Goal: Task Accomplishment & Management: Use online tool/utility

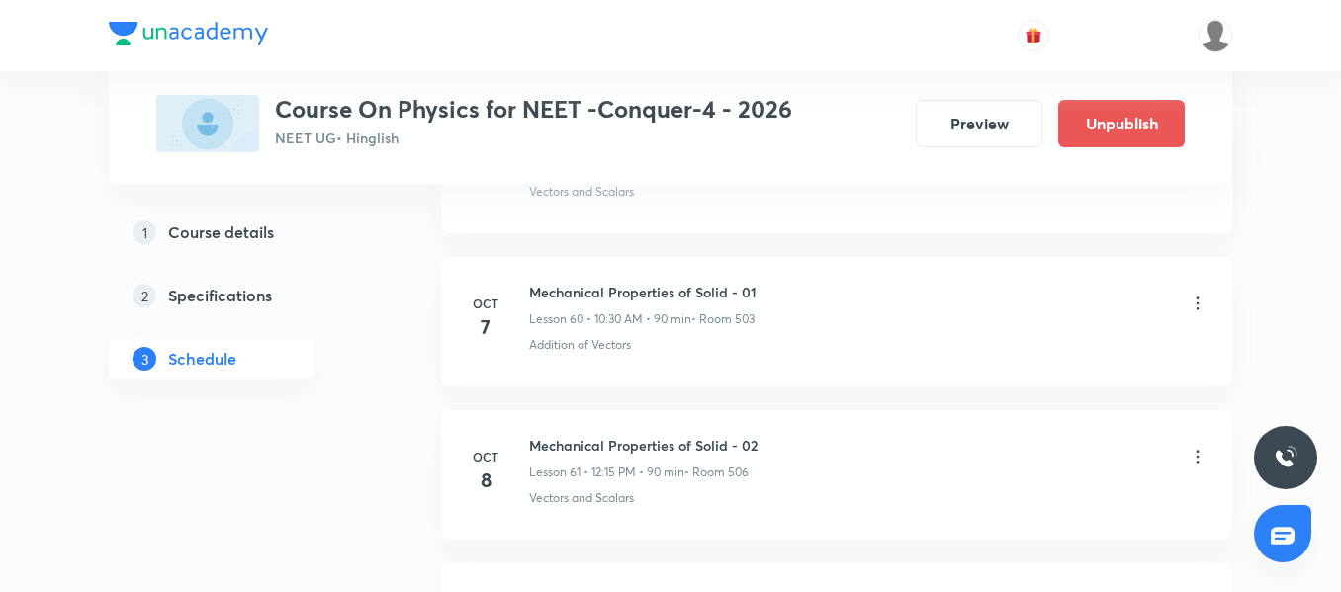
scroll to position [10107, 0]
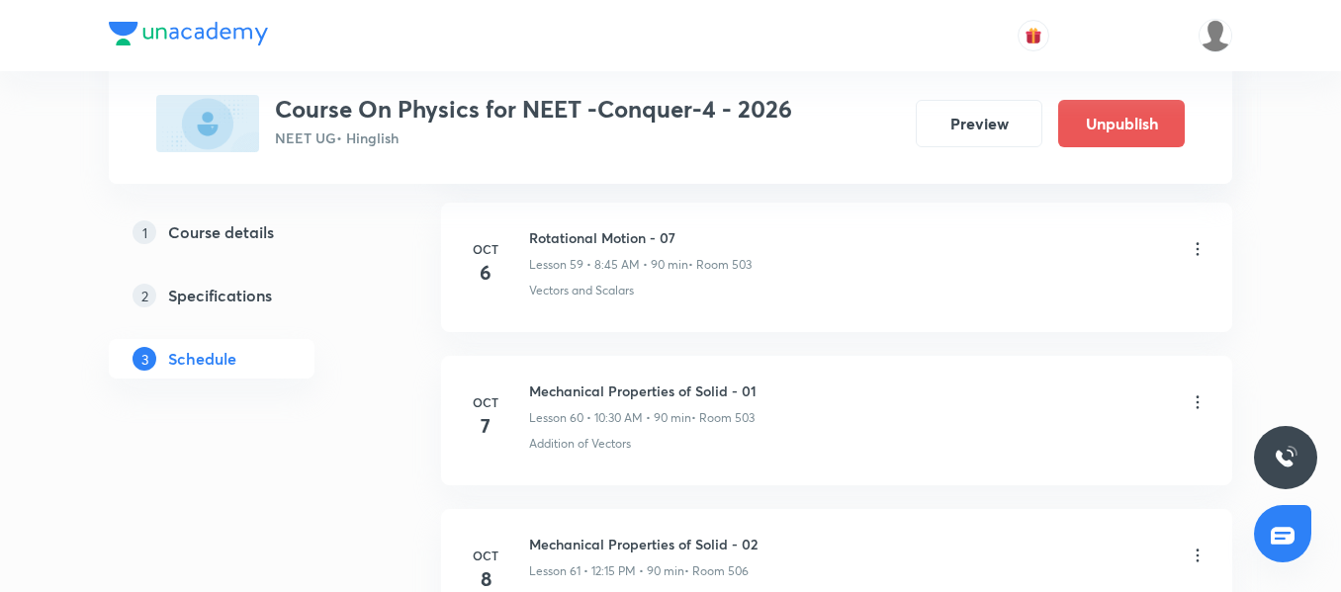
click at [659, 402] on div "Mechanical Properties of Solid - 01 Lesson 60 • 10:30 AM • 90 min • Room 503" at bounding box center [642, 404] width 227 height 46
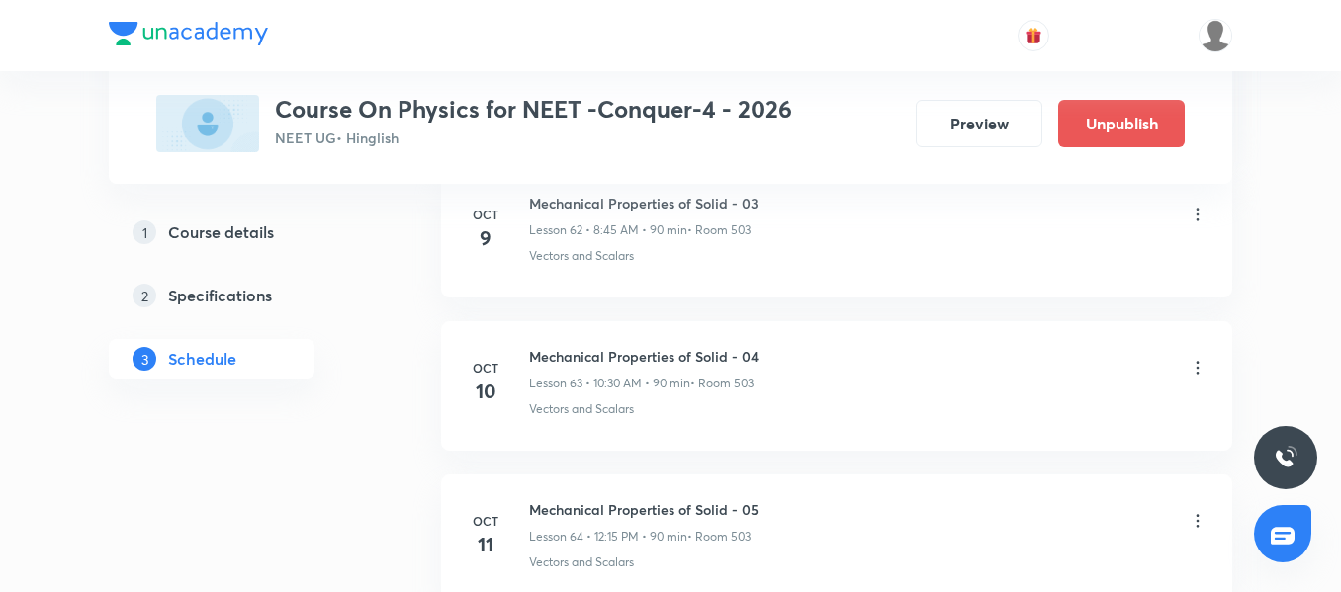
scroll to position [10799, 0]
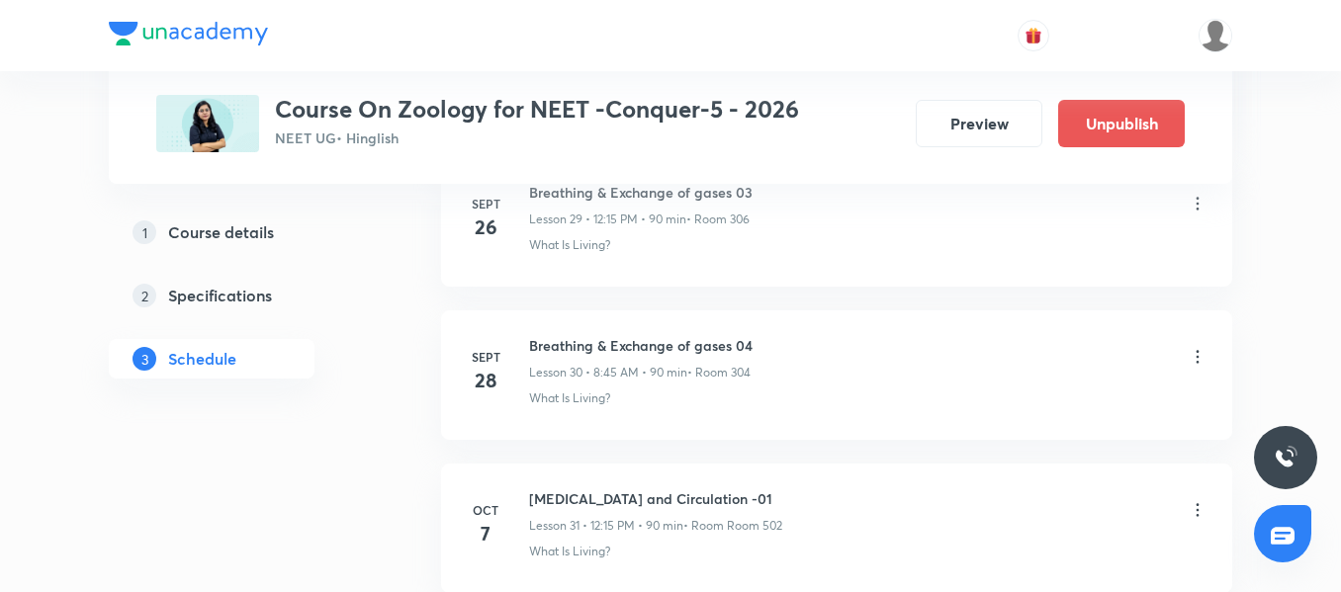
scroll to position [5555, 0]
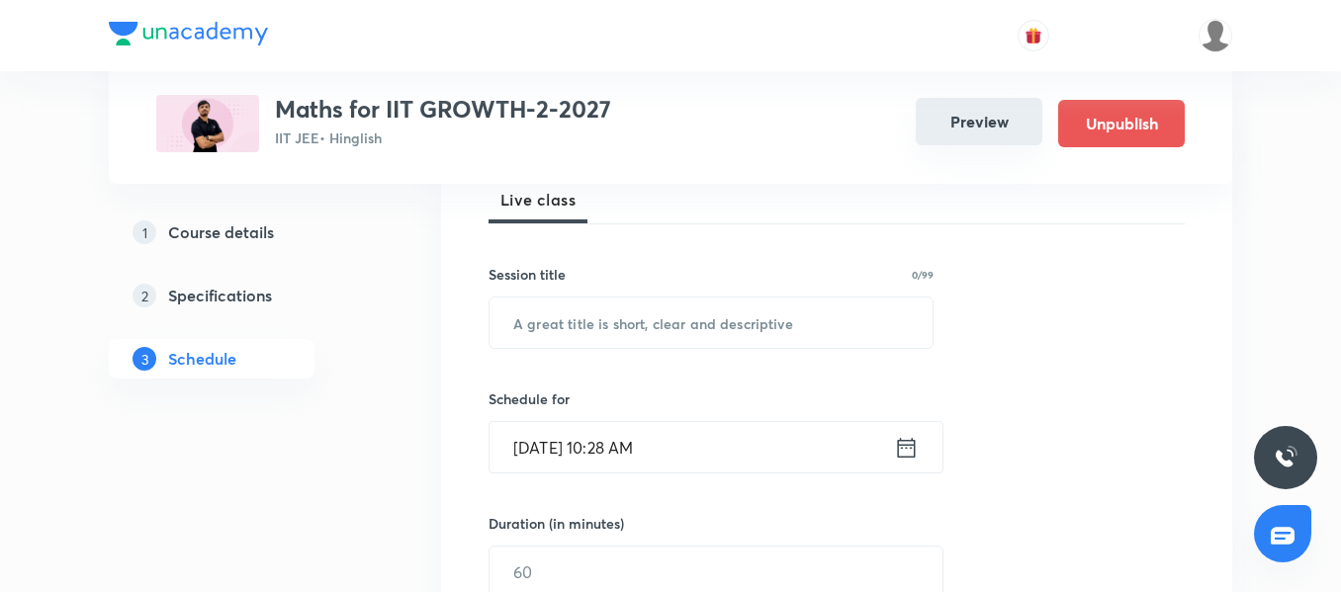
click at [950, 109] on button "Preview" at bounding box center [978, 121] width 127 height 47
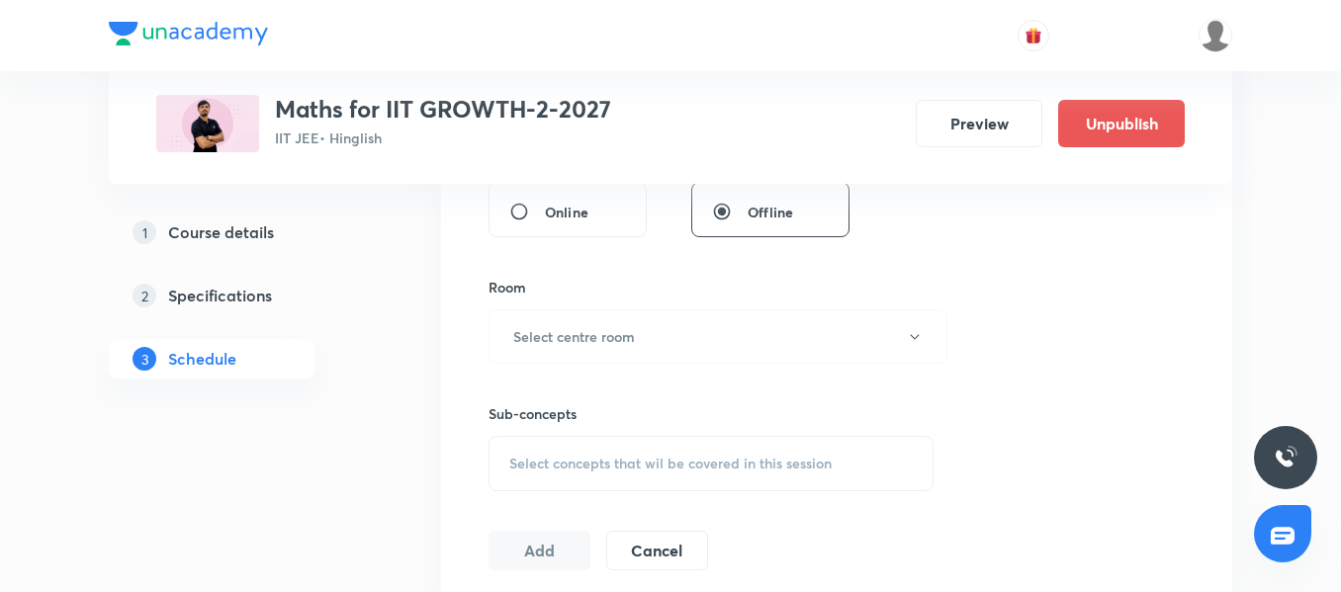
scroll to position [989, 0]
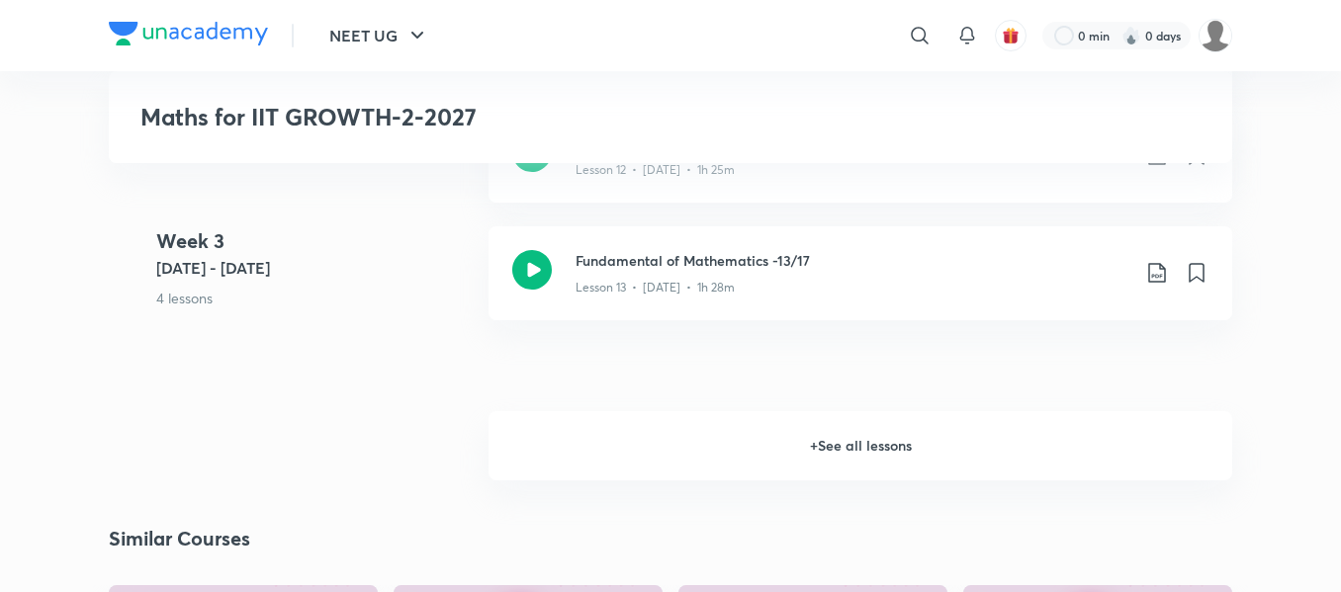
click at [878, 463] on h6 "+ See all lessons" at bounding box center [859, 445] width 743 height 69
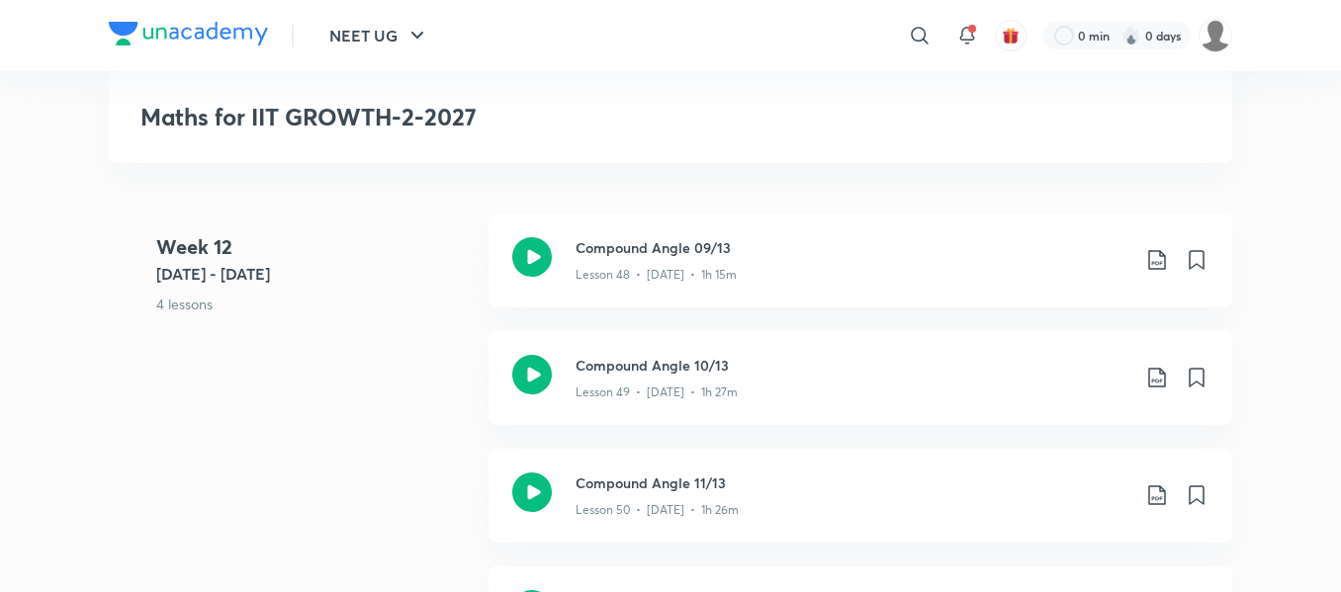
scroll to position [7023, 0]
